Goal: Information Seeking & Learning: Learn about a topic

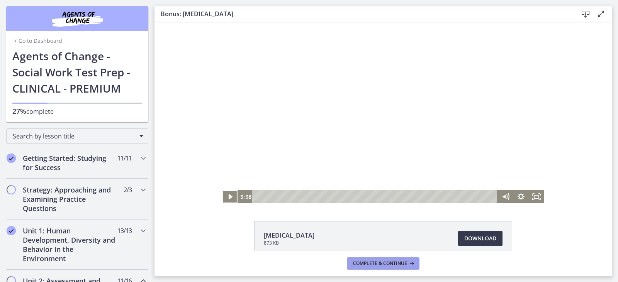
scroll to position [618, 0]
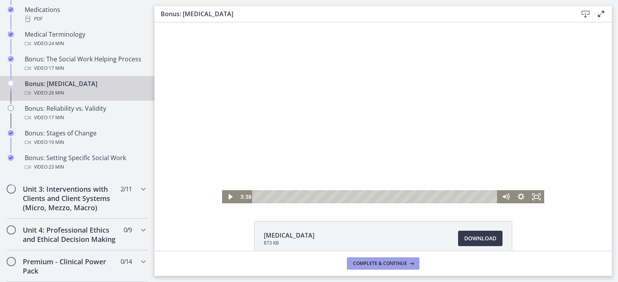
click at [416, 260] on button "Complete & continue" at bounding box center [383, 263] width 73 height 12
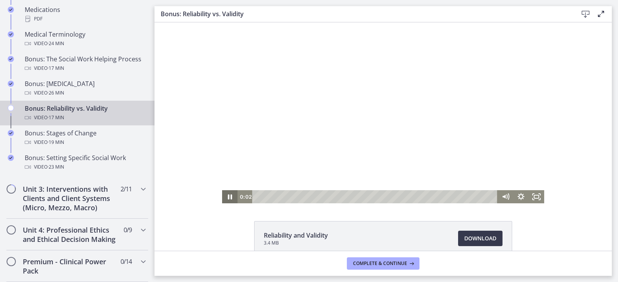
click at [227, 195] on icon "Pause" at bounding box center [229, 196] width 15 height 13
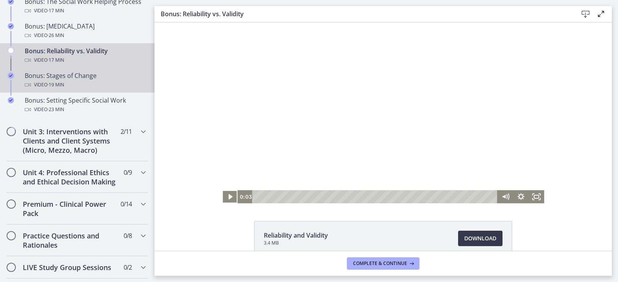
scroll to position [656, 0]
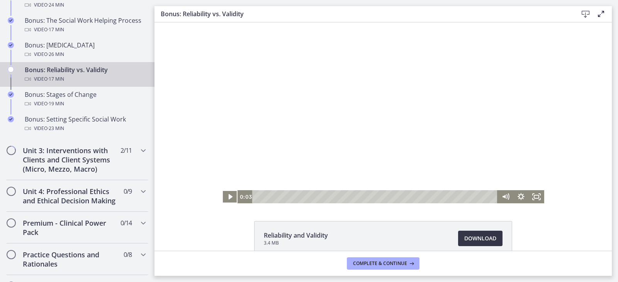
click at [471, 237] on span "Download Opens in a new window" at bounding box center [480, 238] width 32 height 9
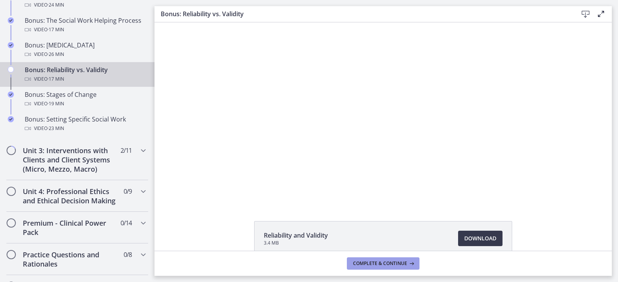
click at [406, 266] on span "Complete & continue" at bounding box center [380, 264] width 54 height 6
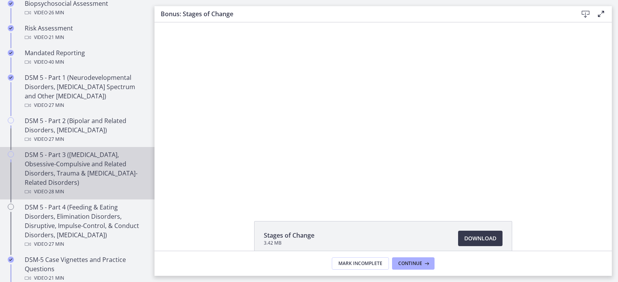
scroll to position [154, 0]
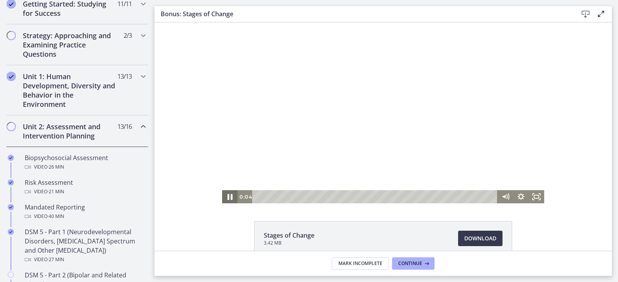
click at [230, 195] on icon "Pause" at bounding box center [229, 197] width 19 height 16
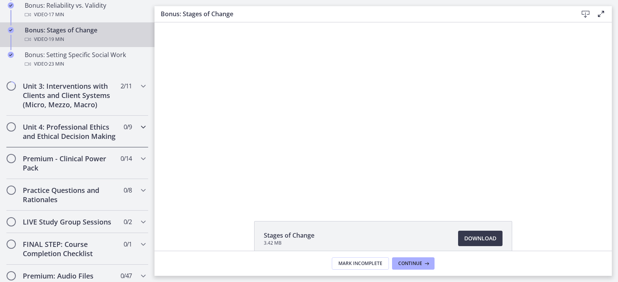
scroll to position [733, 0]
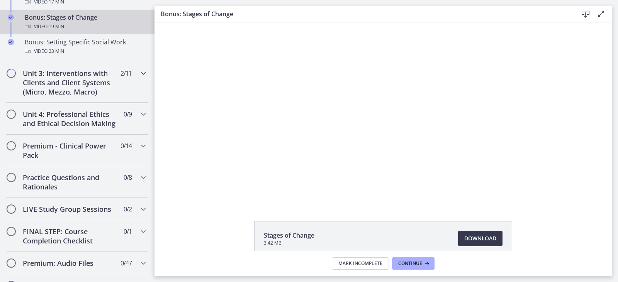
click at [65, 90] on h2 "Unit 3: Interventions with Clients and Client Systems (Micro, Mezzo, Macro)" at bounding box center [70, 83] width 94 height 28
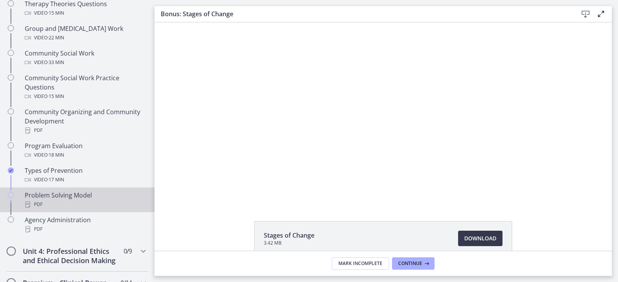
scroll to position [412, 0]
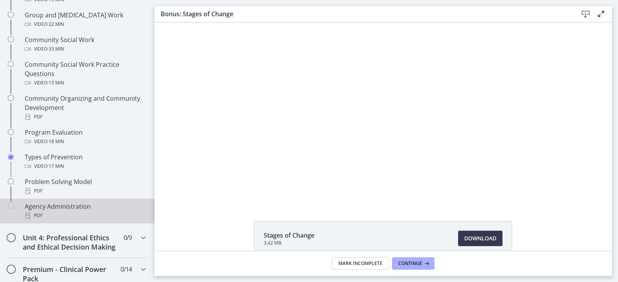
click at [74, 207] on div "Agency Administration PDF" at bounding box center [85, 211] width 120 height 19
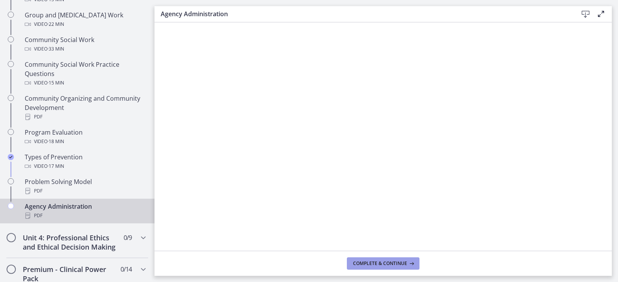
click at [380, 267] on button "Complete & continue" at bounding box center [383, 263] width 73 height 12
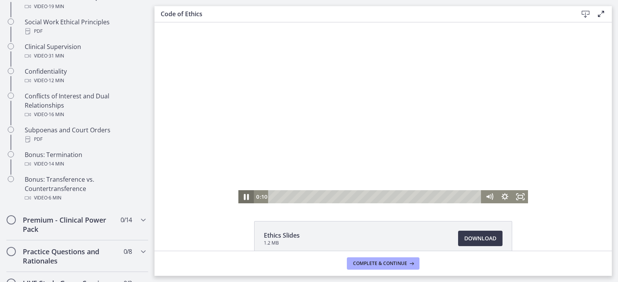
click at [247, 197] on icon "Pause" at bounding box center [246, 197] width 19 height 16
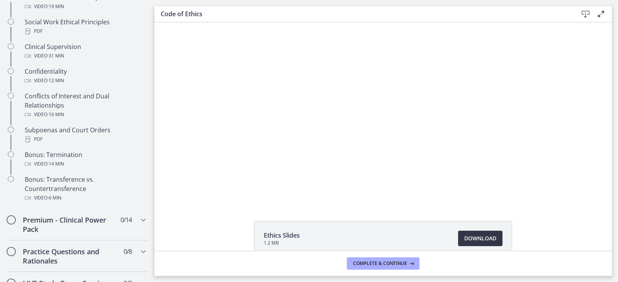
click at [490, 242] on span "Download Opens in a new window" at bounding box center [480, 238] width 32 height 9
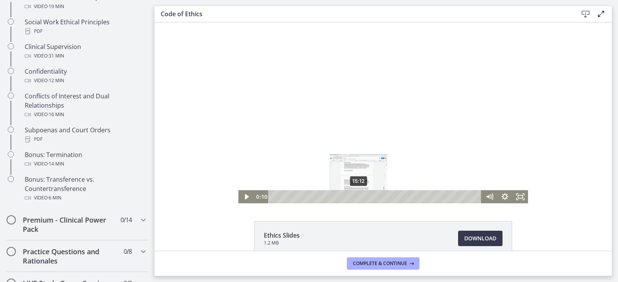
click at [356, 196] on div "15:12" at bounding box center [376, 196] width 204 height 13
click at [375, 196] on div "18:35" at bounding box center [376, 196] width 204 height 13
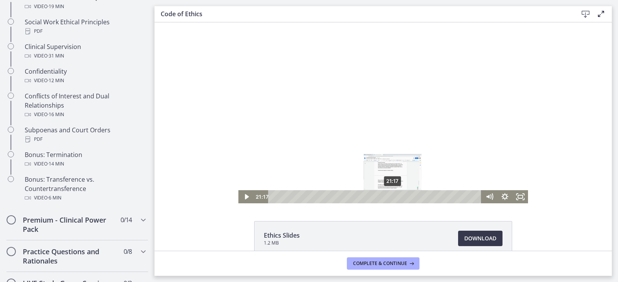
click at [390, 198] on div "21:17" at bounding box center [376, 196] width 204 height 13
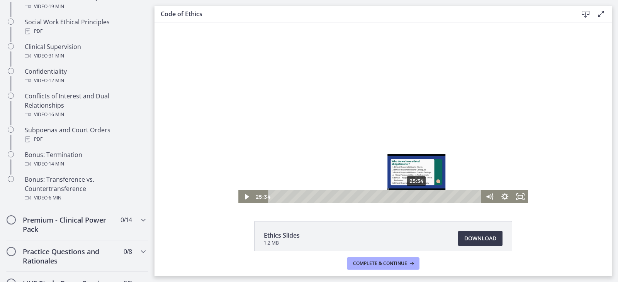
click at [414, 196] on div "25:34" at bounding box center [376, 196] width 204 height 13
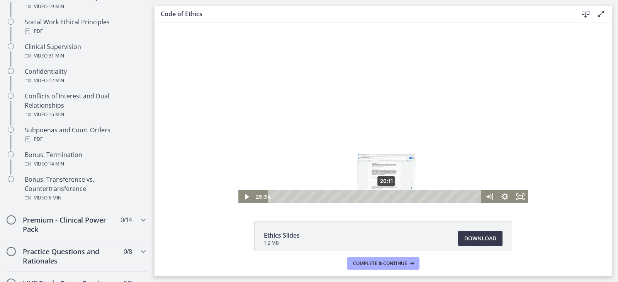
click at [384, 197] on div "20:11" at bounding box center [376, 196] width 204 height 13
click at [360, 197] on div "15:58" at bounding box center [376, 196] width 204 height 13
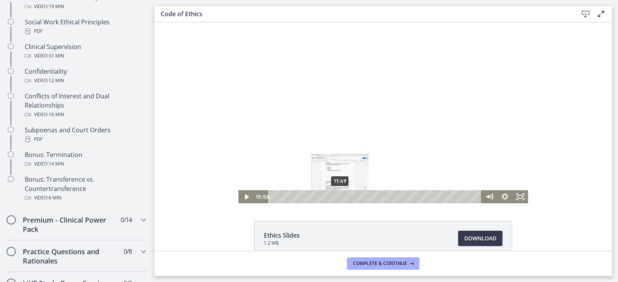
click at [337, 198] on div "11:49" at bounding box center [376, 196] width 204 height 13
click at [324, 196] on div "9:28" at bounding box center [376, 196] width 204 height 13
click at [309, 196] on div "6:50" at bounding box center [376, 196] width 204 height 13
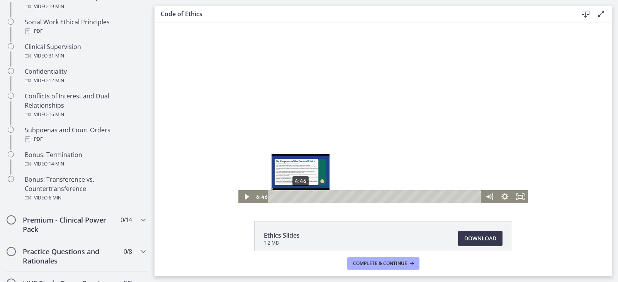
click at [298, 196] on div "4:46" at bounding box center [376, 196] width 204 height 13
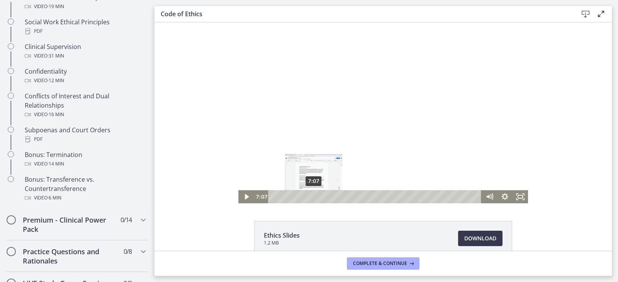
click at [311, 196] on div "7:07" at bounding box center [376, 196] width 204 height 13
click at [318, 196] on div "8:17" at bounding box center [376, 196] width 204 height 13
click at [326, 195] on div "9:49" at bounding box center [376, 196] width 204 height 13
click at [334, 198] on div "11:16" at bounding box center [376, 196] width 204 height 13
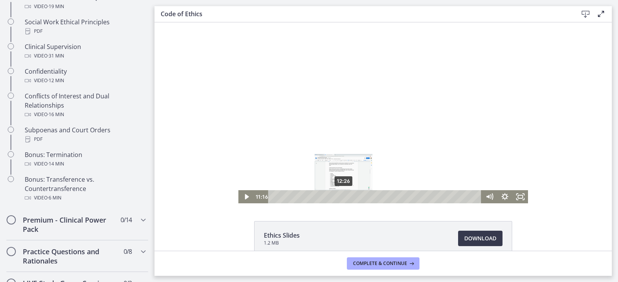
click at [340, 198] on div "12:26" at bounding box center [376, 196] width 204 height 13
click at [351, 196] on div "14:18" at bounding box center [376, 196] width 204 height 13
click at [356, 195] on div "15:08" at bounding box center [376, 196] width 204 height 13
click at [359, 196] on div "15:49" at bounding box center [376, 196] width 204 height 13
click at [364, 195] on div "16:23" at bounding box center [376, 196] width 204 height 13
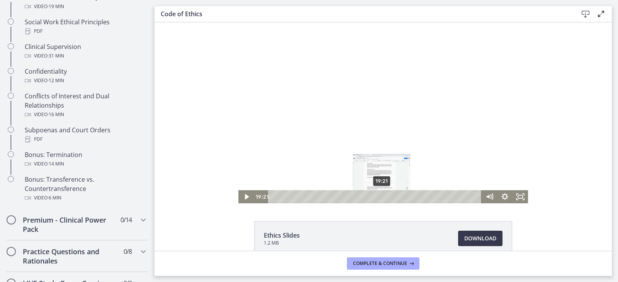
click at [379, 198] on div "19:21" at bounding box center [376, 196] width 204 height 13
click at [397, 196] on div "22:32" at bounding box center [376, 196] width 204 height 13
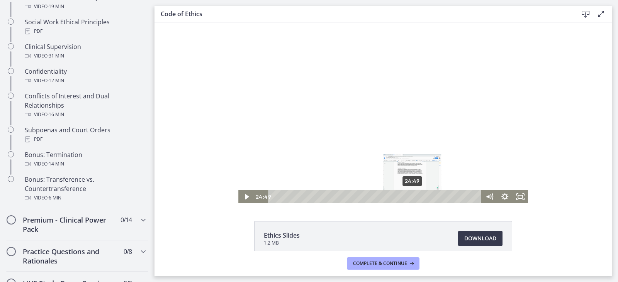
click at [410, 197] on div "24:49" at bounding box center [376, 196] width 204 height 13
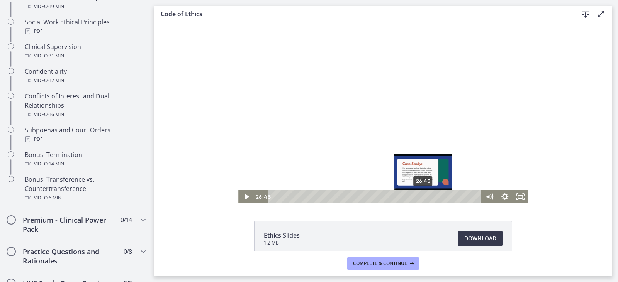
click at [420, 196] on div "26:45" at bounding box center [376, 196] width 204 height 13
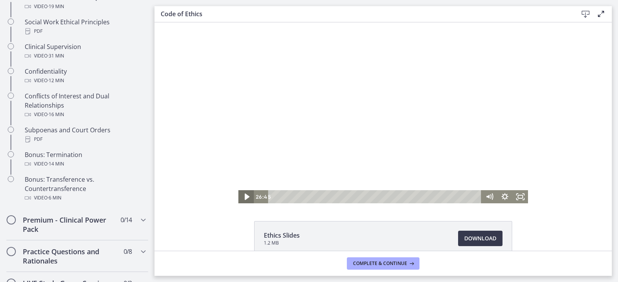
click at [246, 196] on icon "Play Video" at bounding box center [246, 197] width 19 height 16
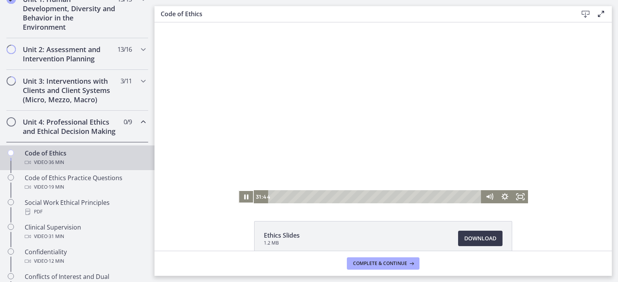
scroll to position [237, 0]
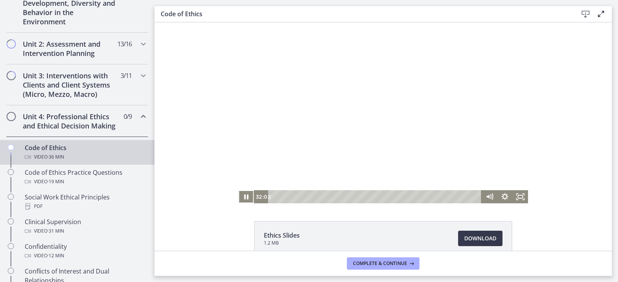
click at [576, 189] on div "Click for sound @keyframes VOLUME_SMALL_WAVE_FLASH { 0% { opacity: 0; } 33% { o…" at bounding box center [382, 112] width 457 height 181
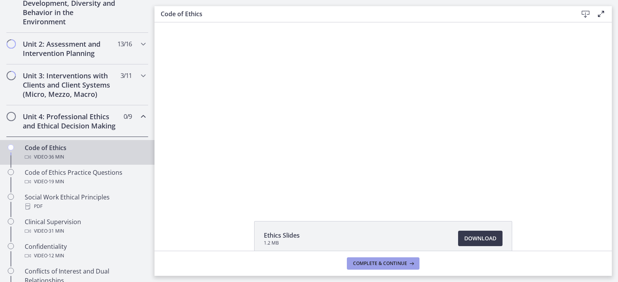
click at [381, 263] on span "Complete & continue" at bounding box center [380, 264] width 54 height 6
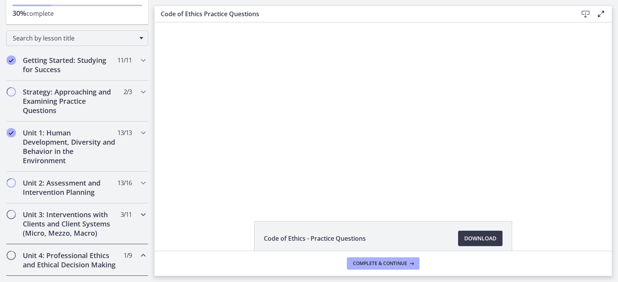
scroll to position [193, 0]
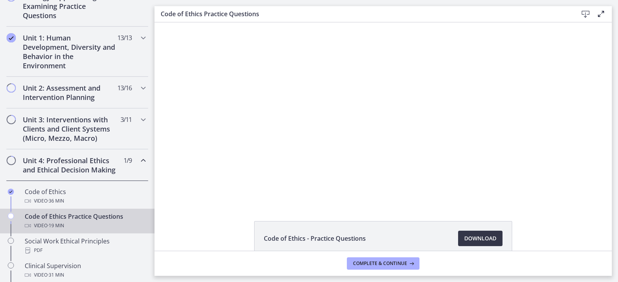
click at [485, 236] on span "Download Opens in a new window" at bounding box center [480, 238] width 32 height 9
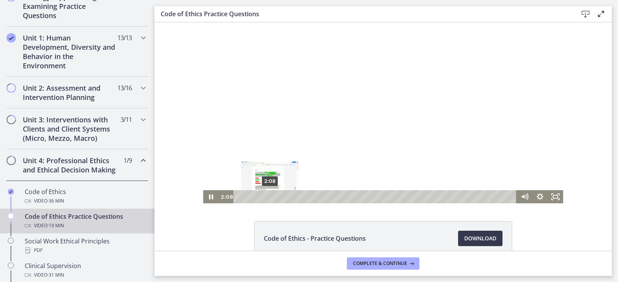
click at [267, 197] on div "2:08" at bounding box center [376, 196] width 274 height 13
click at [273, 196] on div "2:30" at bounding box center [376, 196] width 274 height 13
click at [208, 197] on icon "Pause" at bounding box center [211, 197] width 19 height 16
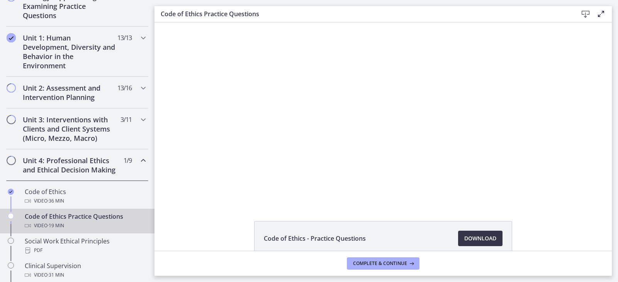
click at [480, 240] on span "Download Opens in a new window" at bounding box center [480, 238] width 32 height 9
click at [385, 261] on span "Complete & continue" at bounding box center [380, 264] width 54 height 6
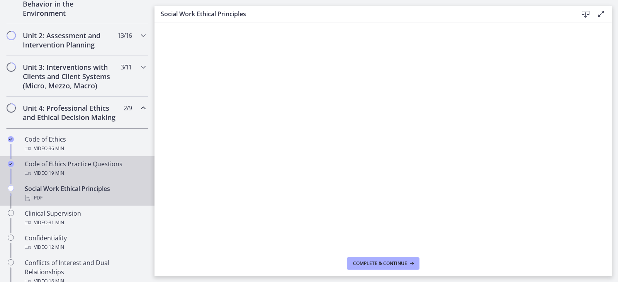
scroll to position [232, 0]
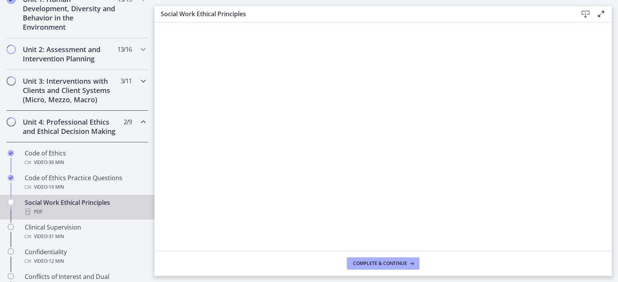
click at [83, 95] on h2 "Unit 3: Interventions with Clients and Client Systems (Micro, Mezzo, Macro)" at bounding box center [70, 90] width 94 height 28
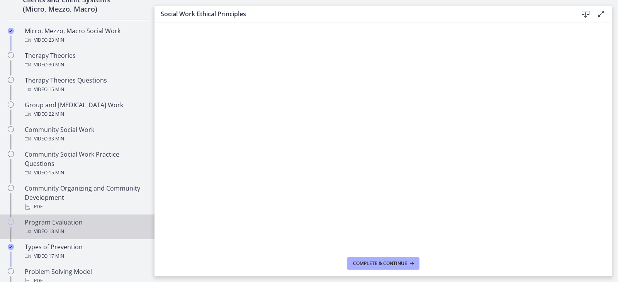
scroll to position [309, 0]
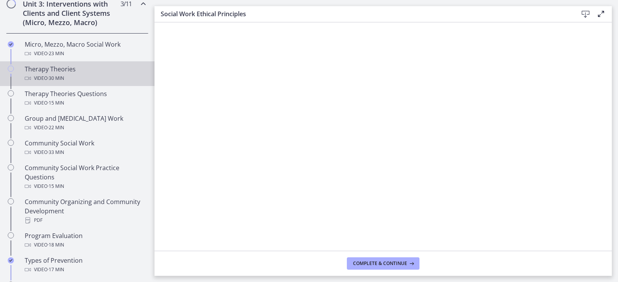
click at [49, 76] on span "· 30 min" at bounding box center [55, 78] width 17 height 9
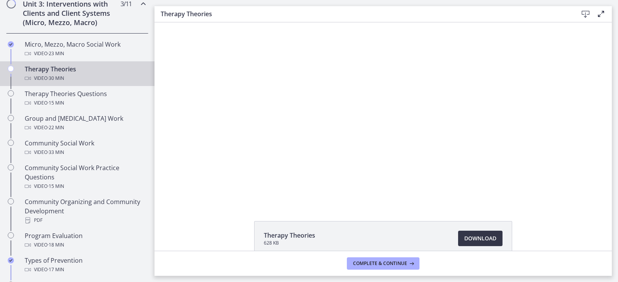
click at [461, 232] on link "Download Opens in a new window" at bounding box center [480, 238] width 44 height 15
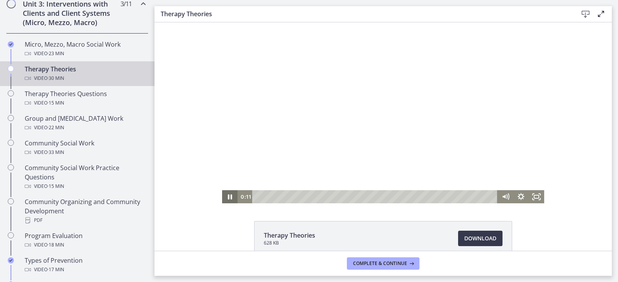
click at [223, 196] on icon "Pause" at bounding box center [229, 196] width 15 height 13
click at [402, 266] on span "Complete & continue" at bounding box center [380, 264] width 54 height 6
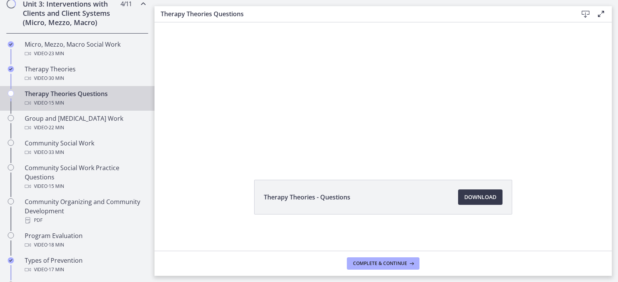
scroll to position [42, 0]
click at [470, 194] on span "Download Opens in a new window" at bounding box center [480, 196] width 32 height 9
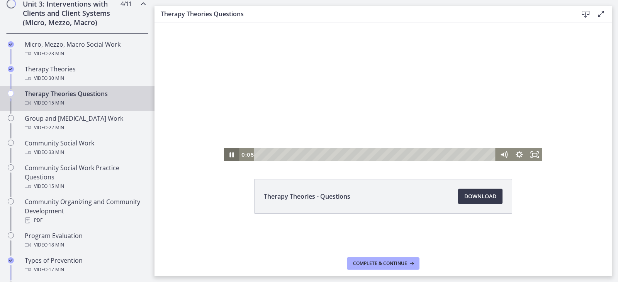
click at [232, 153] on icon "Pause" at bounding box center [231, 154] width 15 height 13
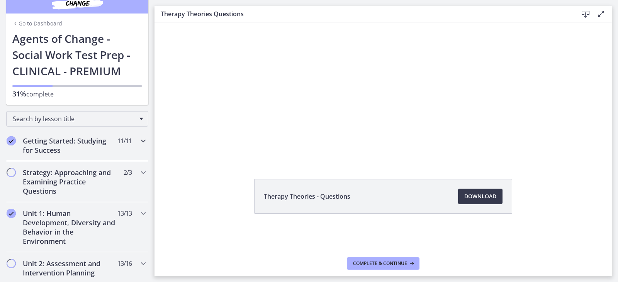
scroll to position [0, 0]
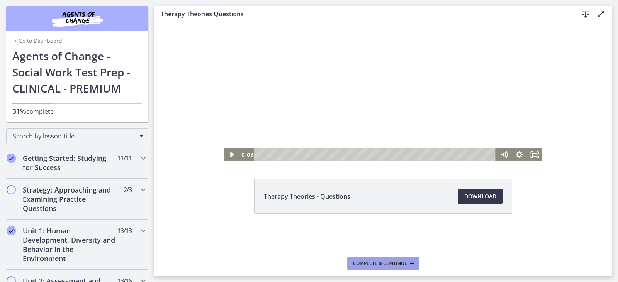
click at [375, 263] on span "Complete & continue" at bounding box center [380, 264] width 54 height 6
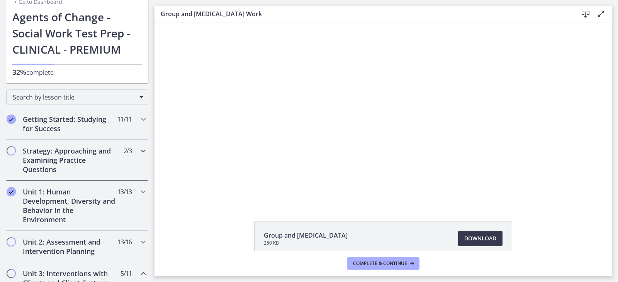
scroll to position [39, 0]
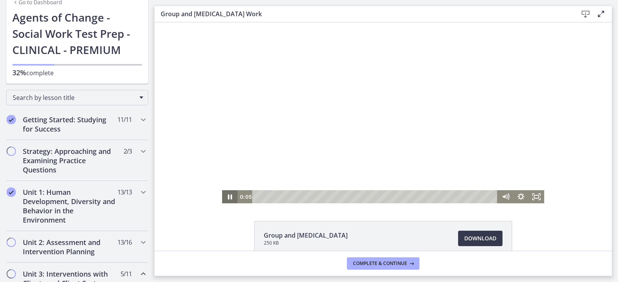
click at [228, 196] on icon "Pause" at bounding box center [229, 196] width 15 height 13
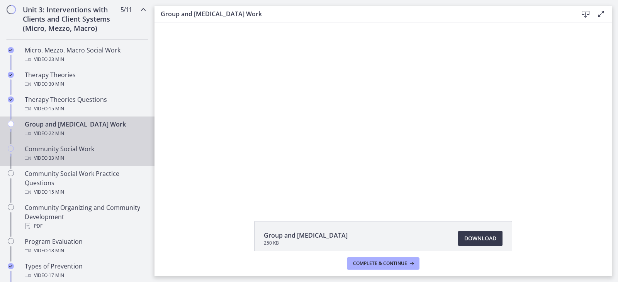
scroll to position [309, 0]
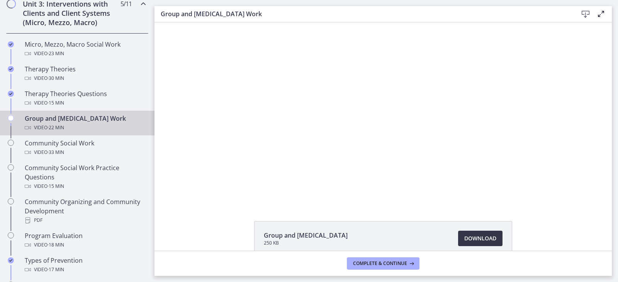
click at [467, 239] on span "Download Opens in a new window" at bounding box center [480, 238] width 32 height 9
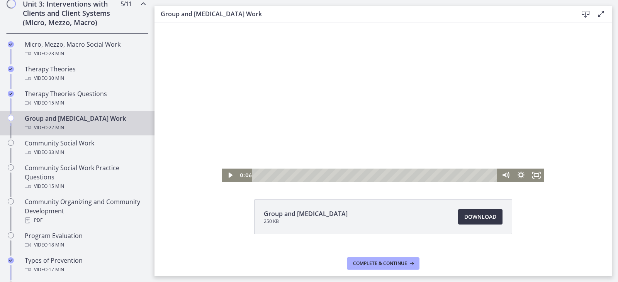
scroll to position [42, 0]
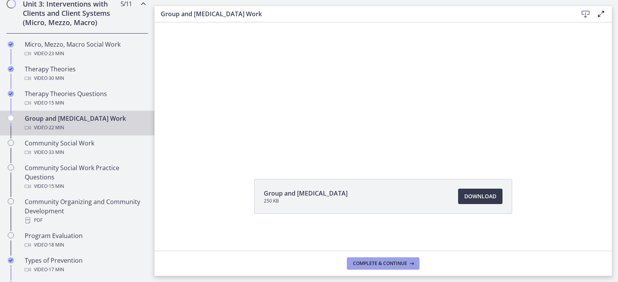
click at [383, 261] on span "Complete & continue" at bounding box center [380, 264] width 54 height 6
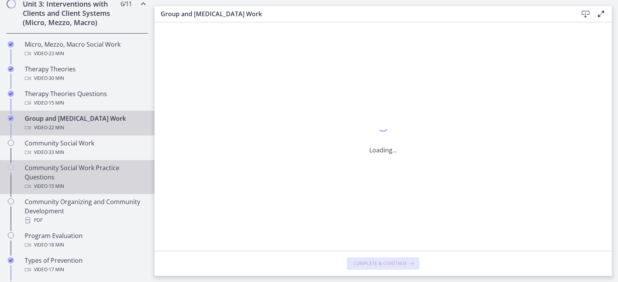
scroll to position [0, 0]
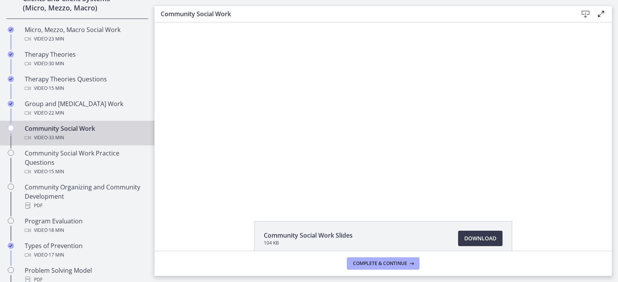
scroll to position [336, 0]
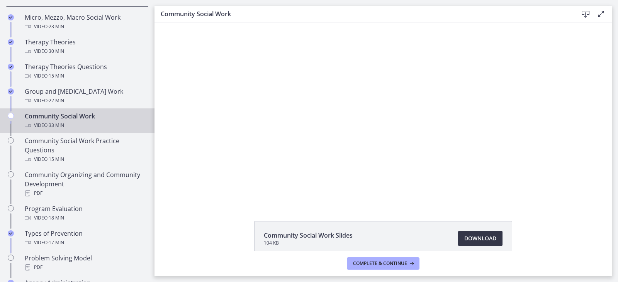
click at [474, 243] on span "Download Opens in a new window" at bounding box center [480, 238] width 32 height 9
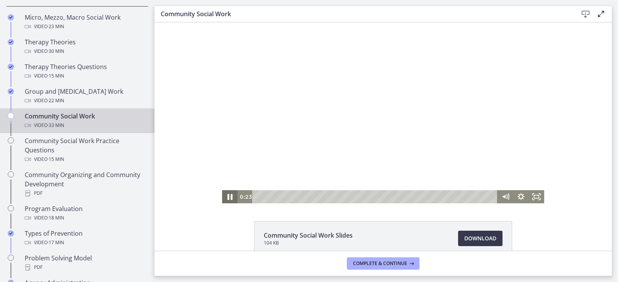
click at [232, 195] on icon "Pause" at bounding box center [229, 197] width 19 height 16
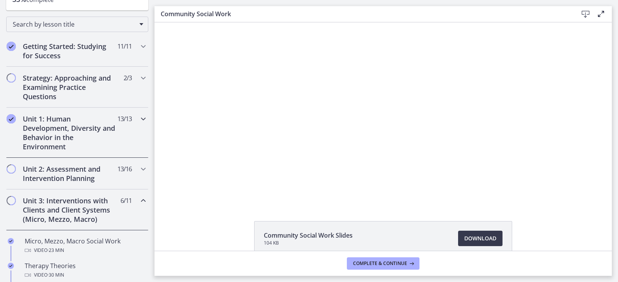
scroll to position [104, 0]
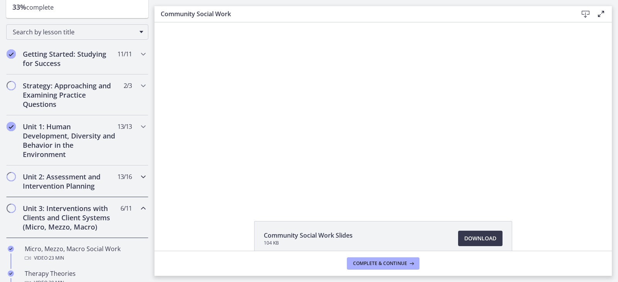
click at [63, 183] on h2 "Unit 2: Assessment and Intervention Planning" at bounding box center [70, 181] width 94 height 19
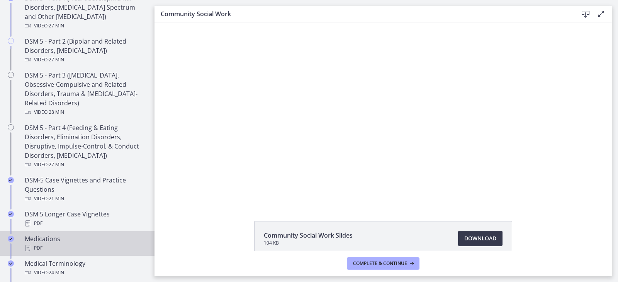
scroll to position [374, 0]
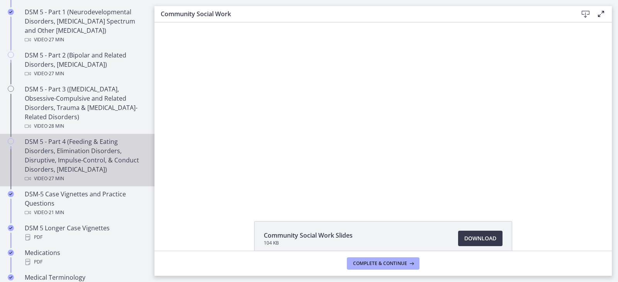
click at [92, 154] on div "DSM 5 - Part 4 (Feeding & Eating Disorders, Elimination Disorders, Disruptive, …" at bounding box center [85, 160] width 120 height 46
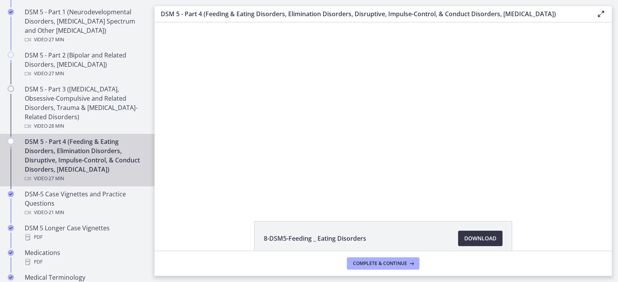
click at [495, 236] on link "Download Opens in a new window" at bounding box center [480, 238] width 44 height 15
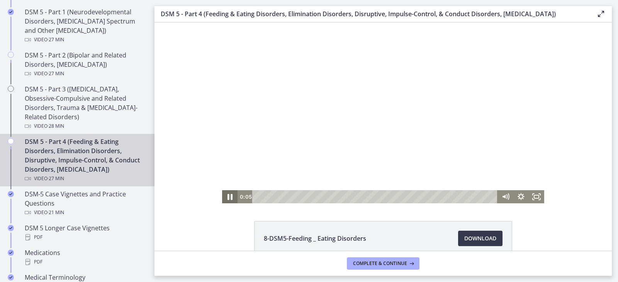
click at [227, 196] on icon "Pause" at bounding box center [229, 197] width 5 height 6
